Goal: Task Accomplishment & Management: Use online tool/utility

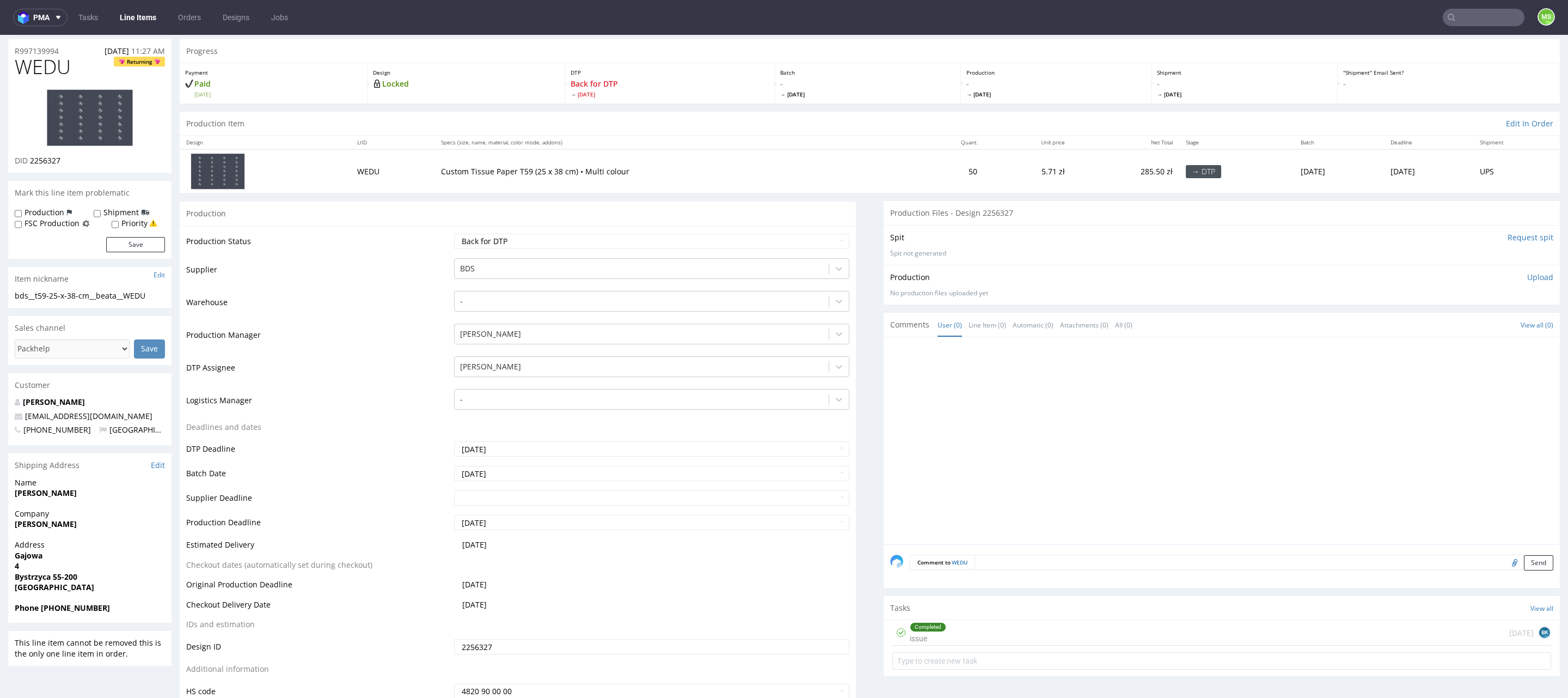
scroll to position [7, 0]
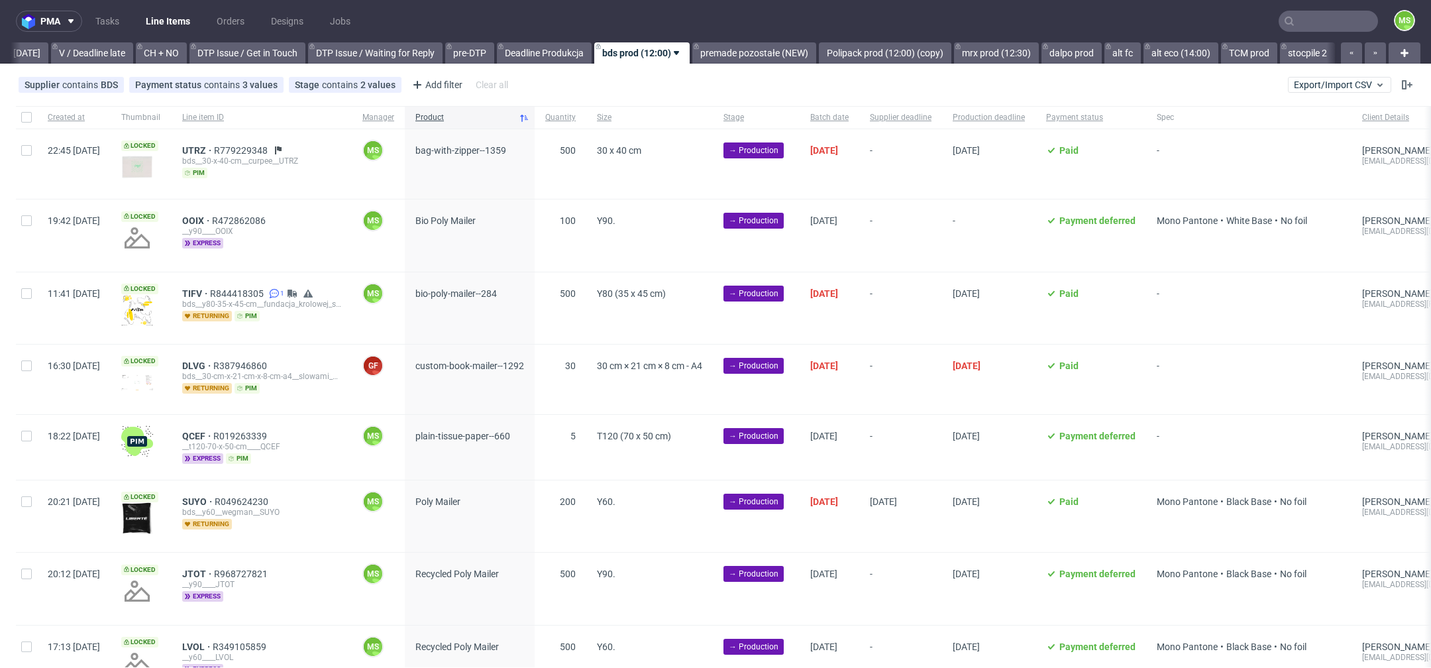
scroll to position [0, 1796]
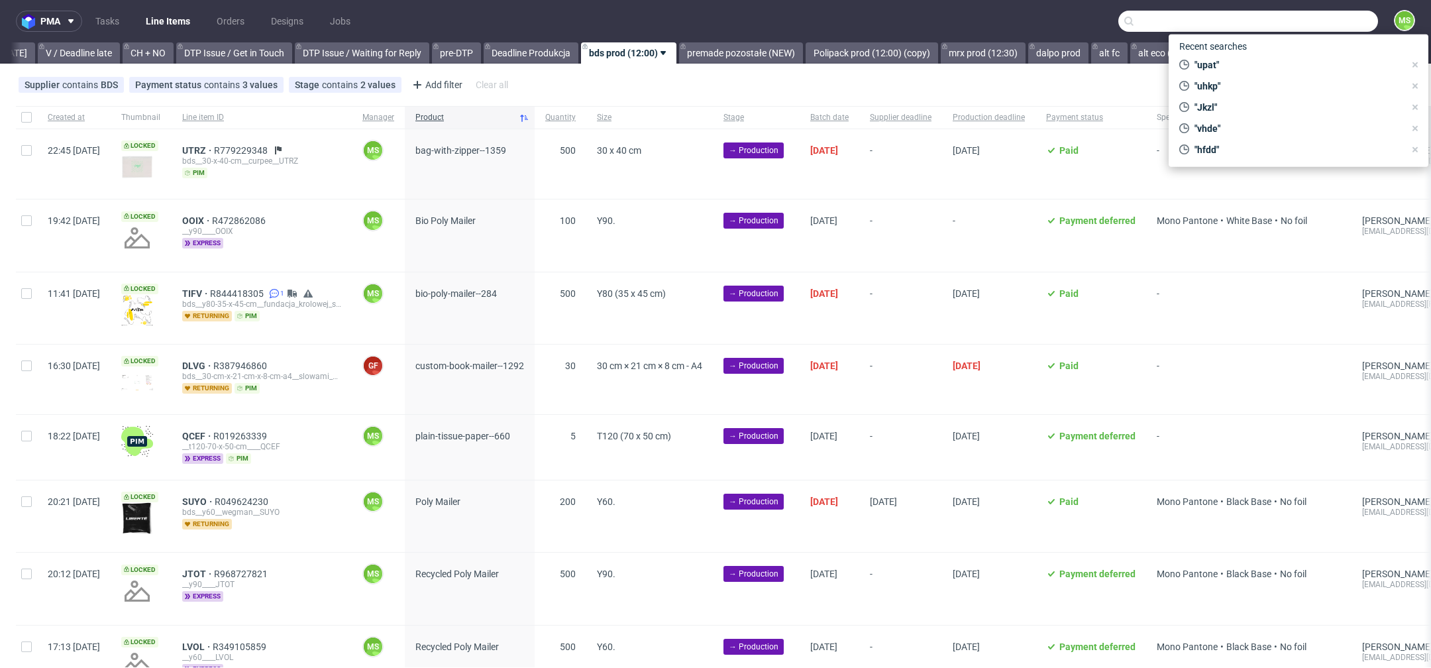
click at [1298, 22] on input "text" at bounding box center [1248, 21] width 260 height 21
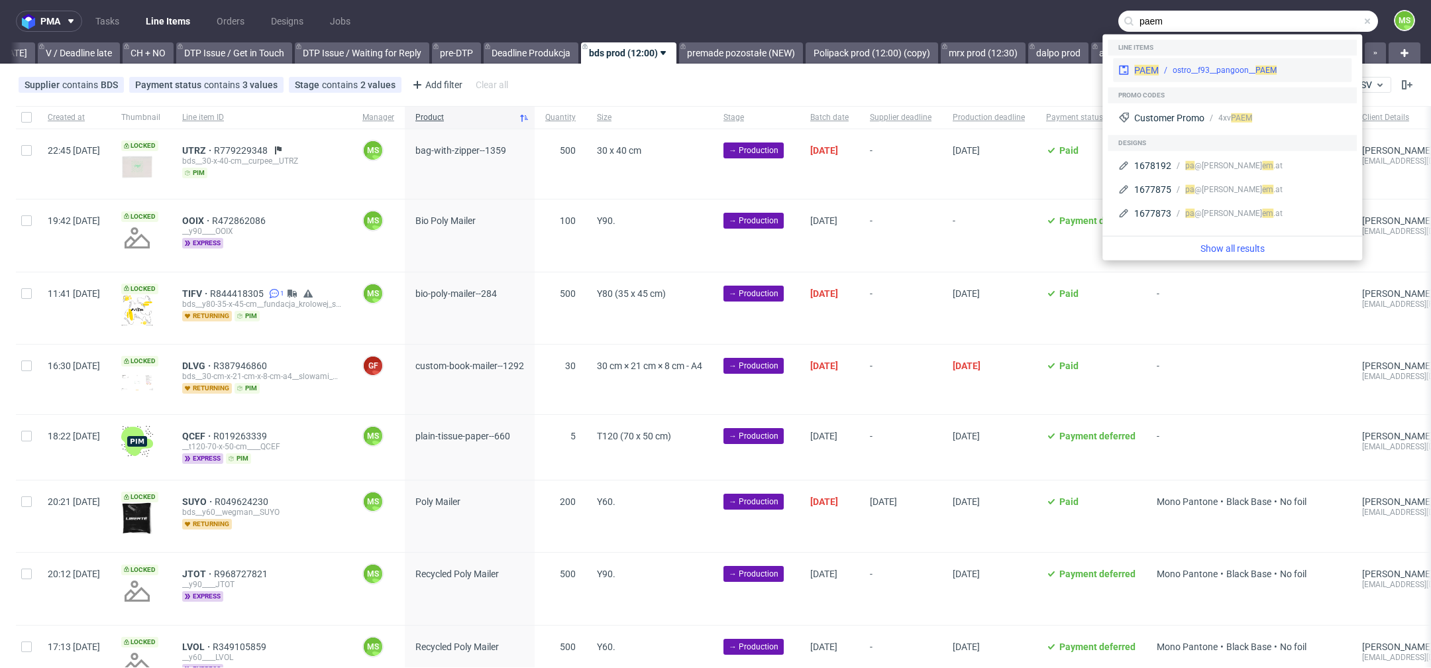
type input "paem"
click at [1229, 73] on div "ostro__f93__pangoon__ PAEM" at bounding box center [1225, 70] width 104 height 12
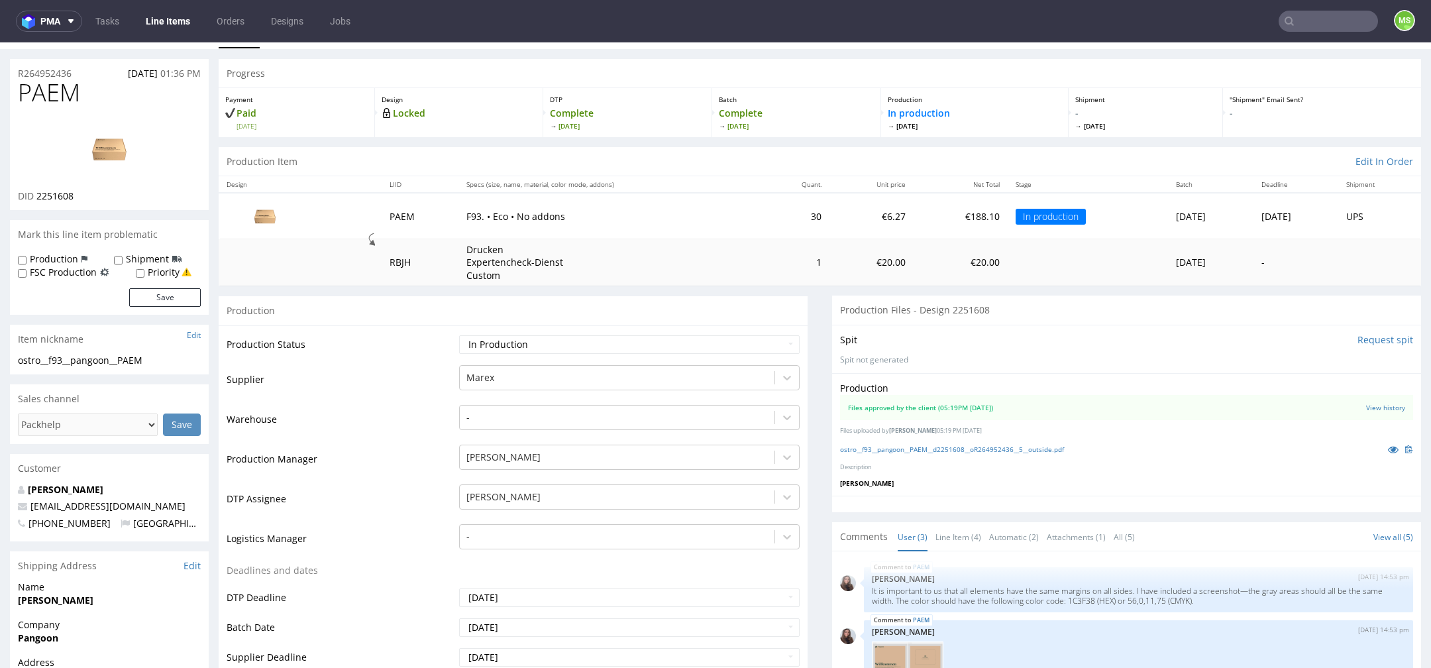
scroll to position [28, 0]
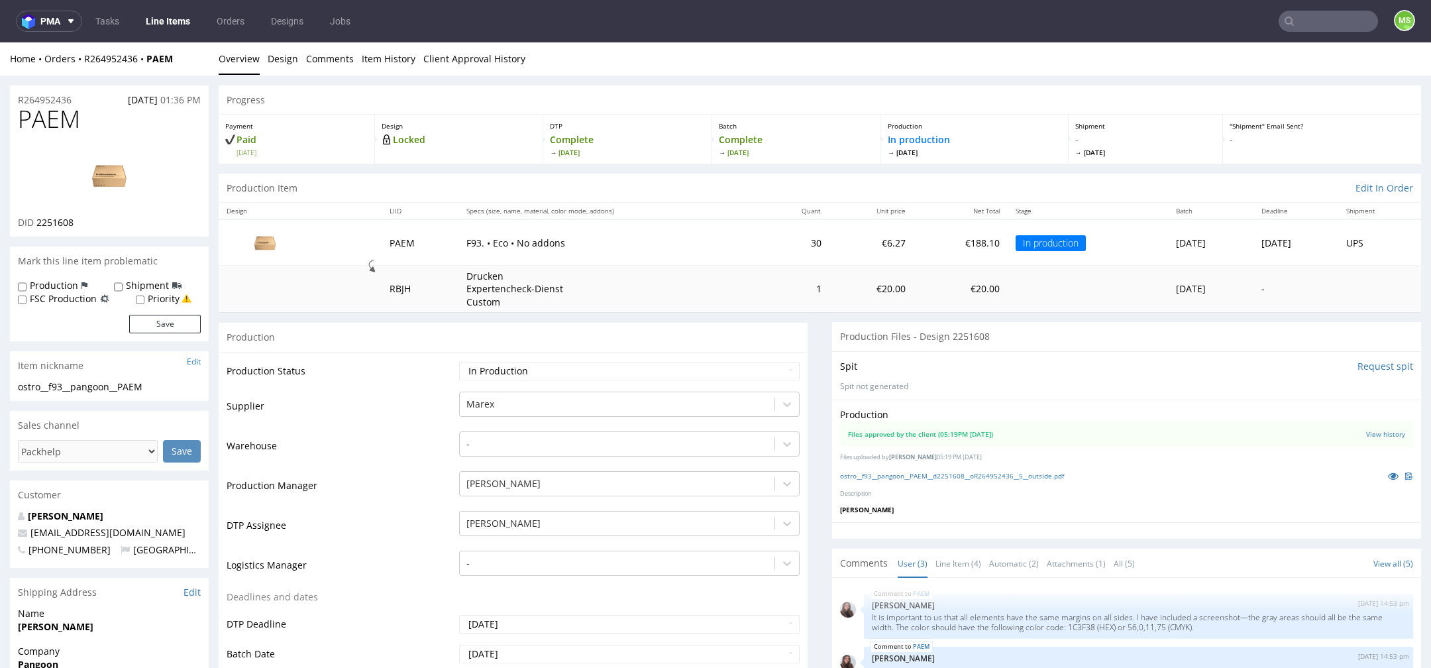
click at [168, 21] on link "Line Items" at bounding box center [168, 21] width 60 height 21
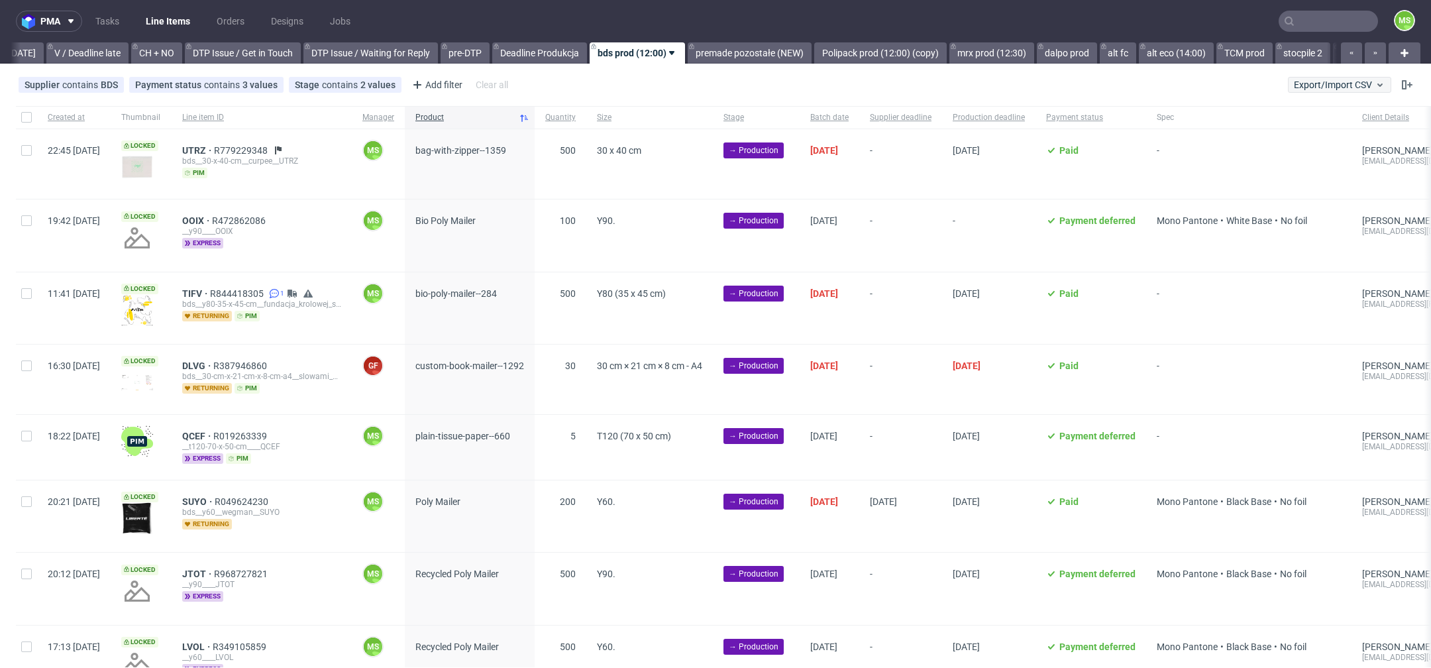
scroll to position [0, 1796]
click at [1336, 88] on span "Export/Import CSV" at bounding box center [1339, 84] width 91 height 11
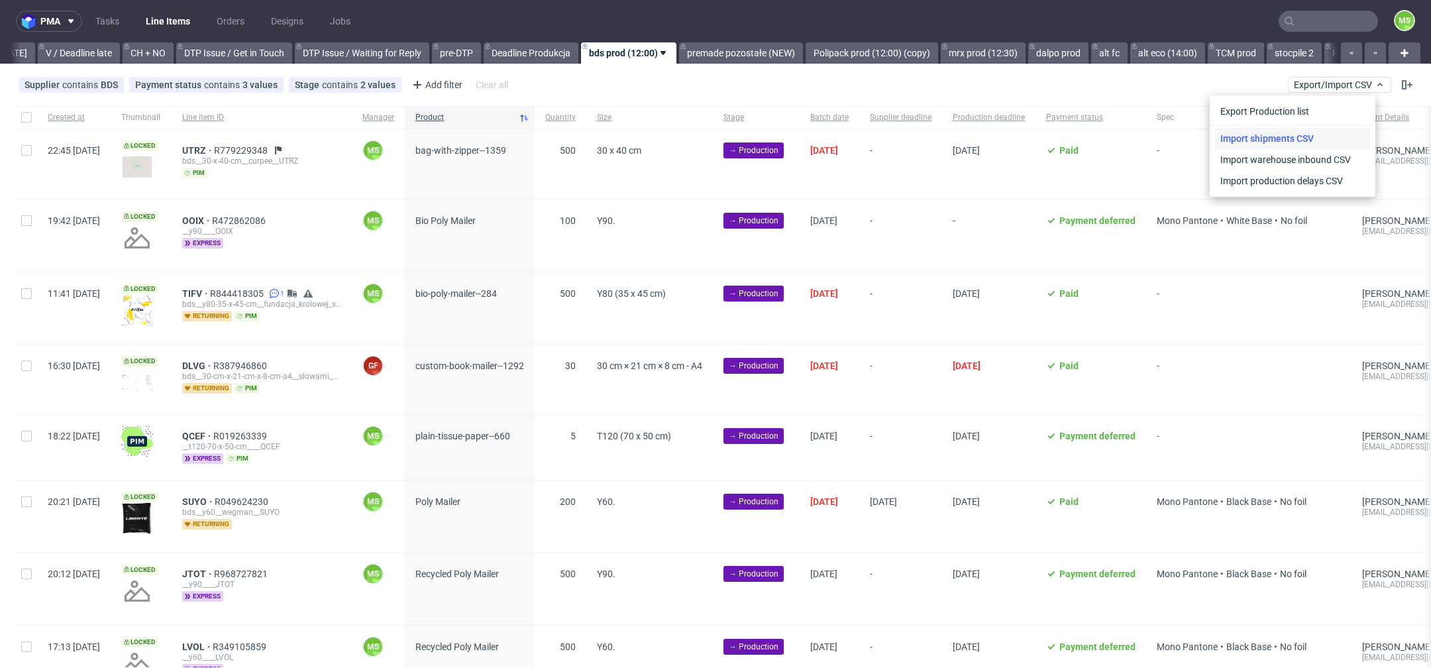
click at [1288, 139] on link "Import shipments CSV" at bounding box center [1292, 138] width 155 height 21
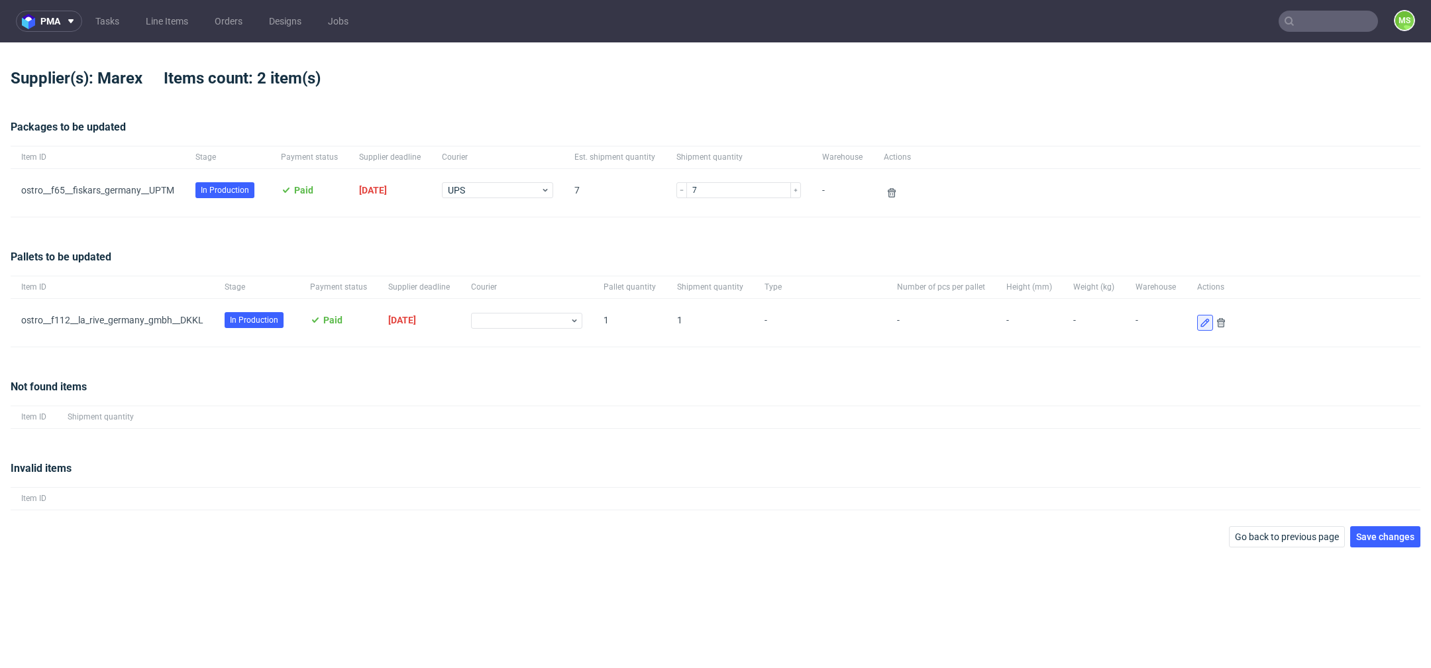
click at [1197, 329] on button at bounding box center [1205, 323] width 16 height 16
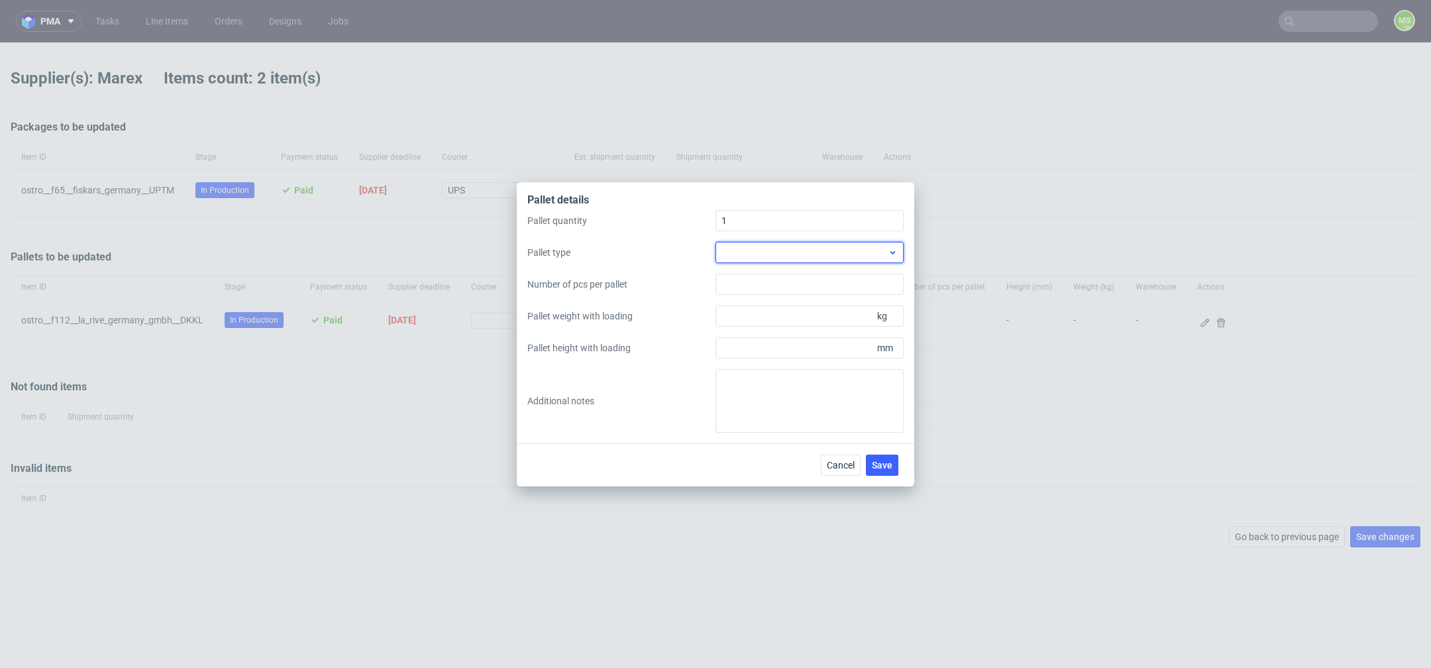
click at [873, 260] on div at bounding box center [809, 252] width 188 height 21
click at [819, 288] on div "EPAL1, 1200 x 800mm" at bounding box center [810, 283] width 178 height 24
click at [783, 353] on input "Pallet height with loading" at bounding box center [809, 347] width 188 height 21
type input "700"
click at [779, 315] on input "Pallet weight with loading" at bounding box center [809, 315] width 188 height 21
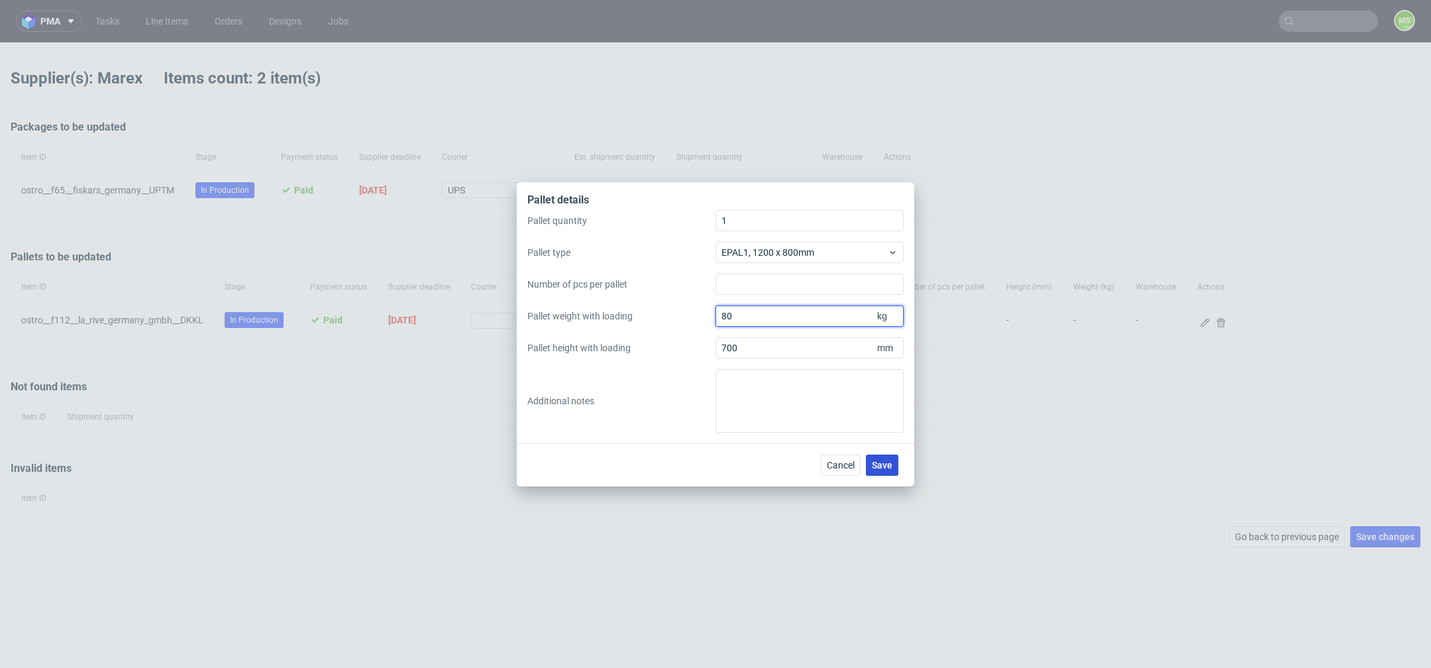
type input "80"
click at [885, 462] on span "Save" at bounding box center [882, 464] width 21 height 9
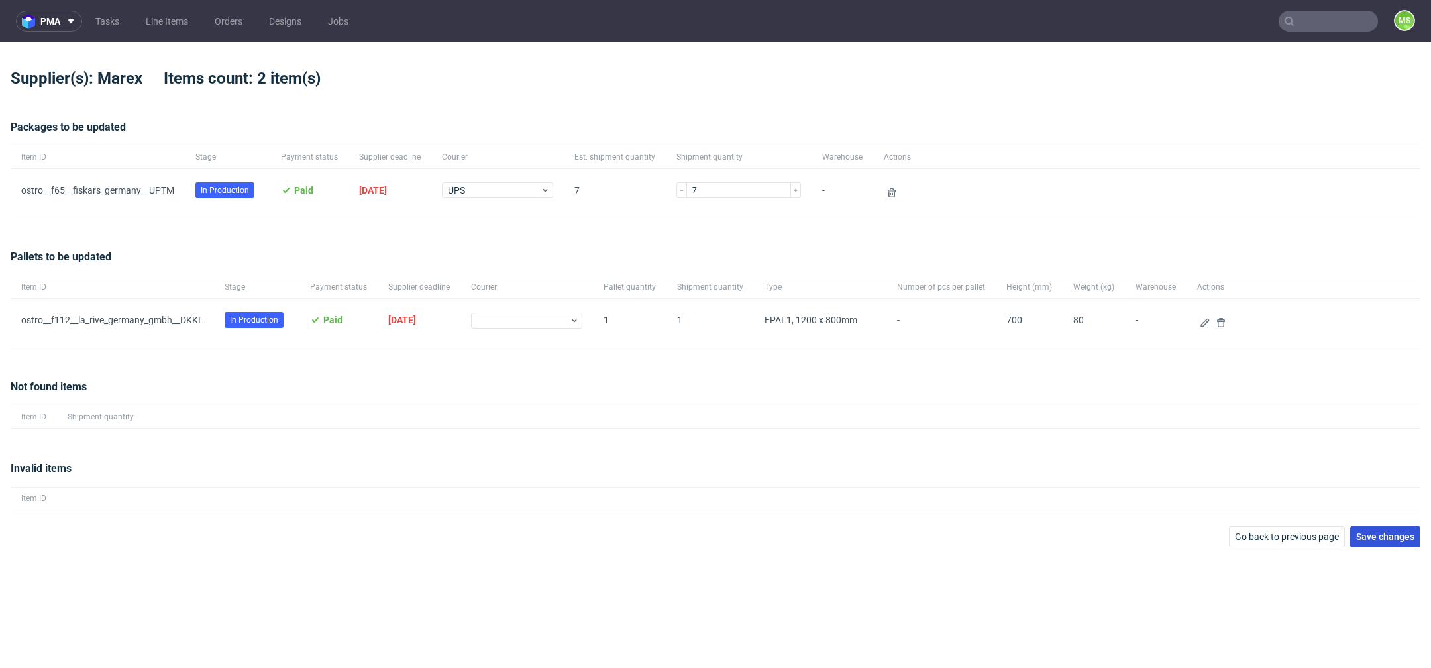
click at [1396, 545] on button "Save changes" at bounding box center [1385, 536] width 70 height 21
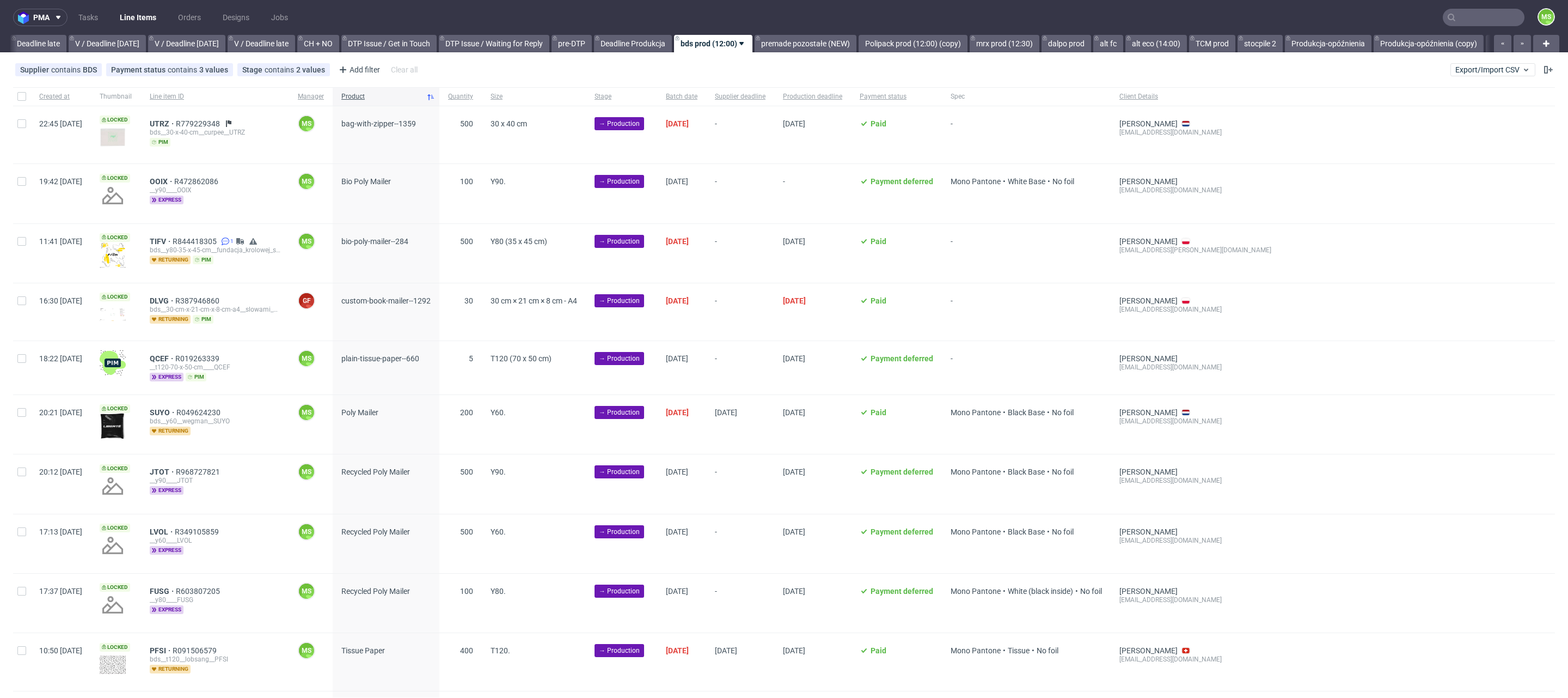
scroll to position [0, 1280]
